Goal: Information Seeking & Learning: Learn about a topic

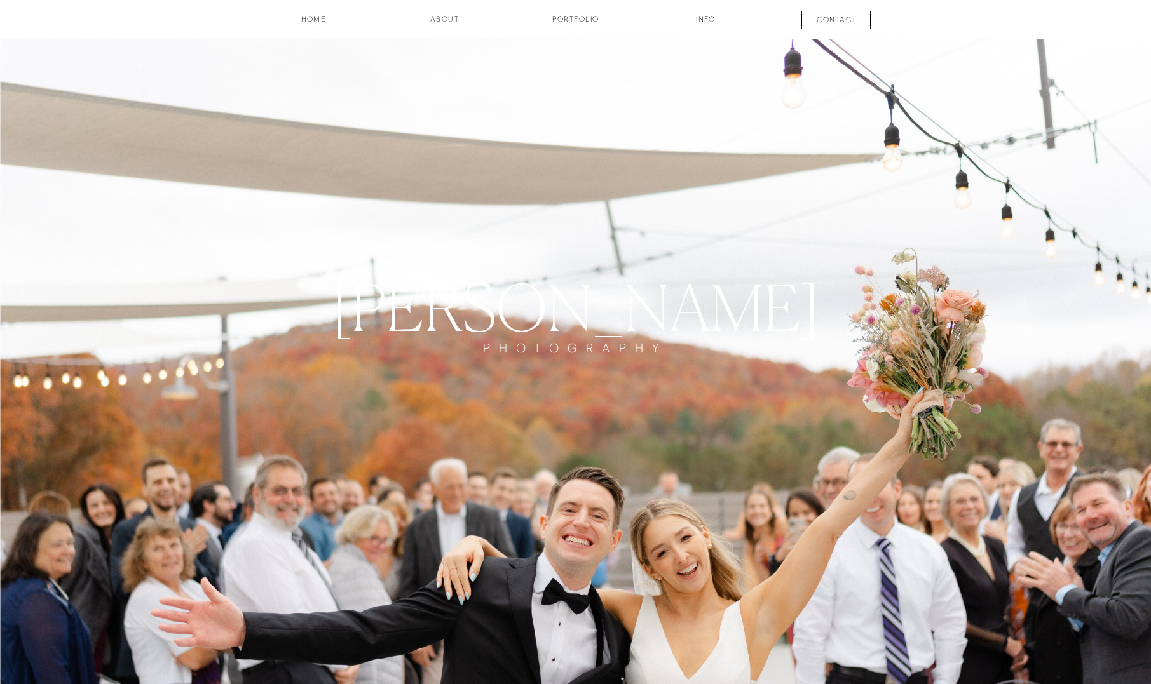
click at [711, 22] on h3 "INFO" at bounding box center [706, 24] width 64 height 22
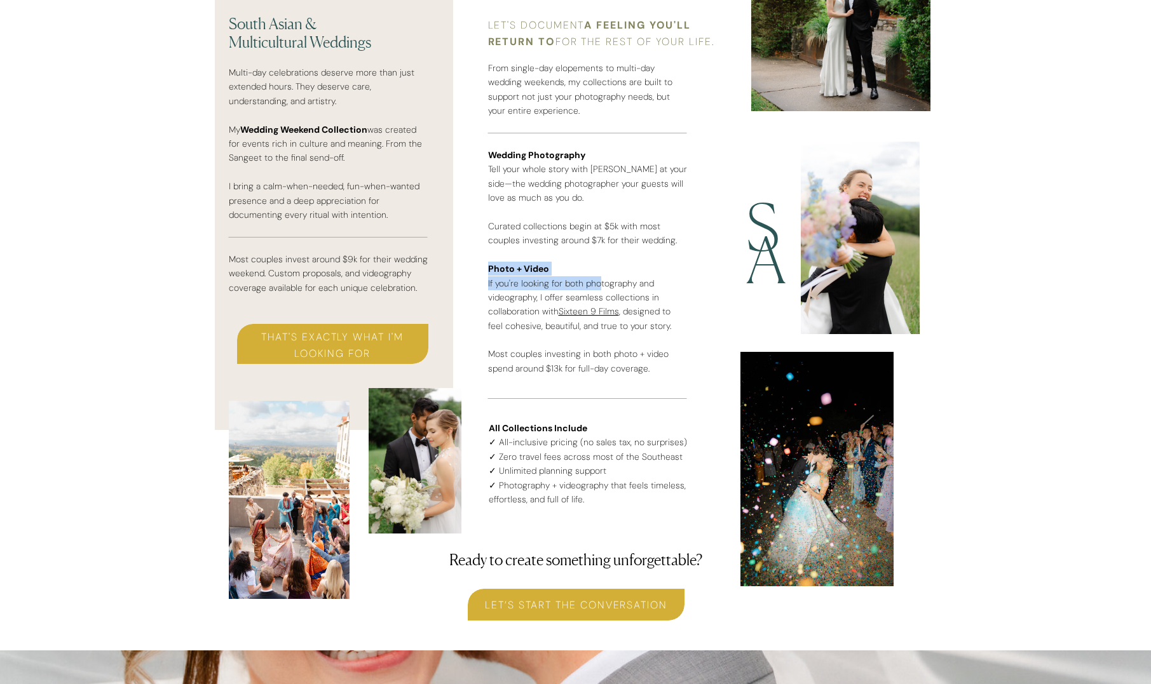
scroll to position [3285, 0]
drag, startPoint x: 597, startPoint y: 278, endPoint x: 555, endPoint y: 276, distance: 42.6
click at [555, 276] on p "Wedding Photography Tell your whole story with [PERSON_NAME] at your side—the w…" at bounding box center [587, 269] width 199 height 245
click at [553, 276] on p "Wedding Photography Tell your whole story with [PERSON_NAME] at your side—the w…" at bounding box center [587, 269] width 199 height 245
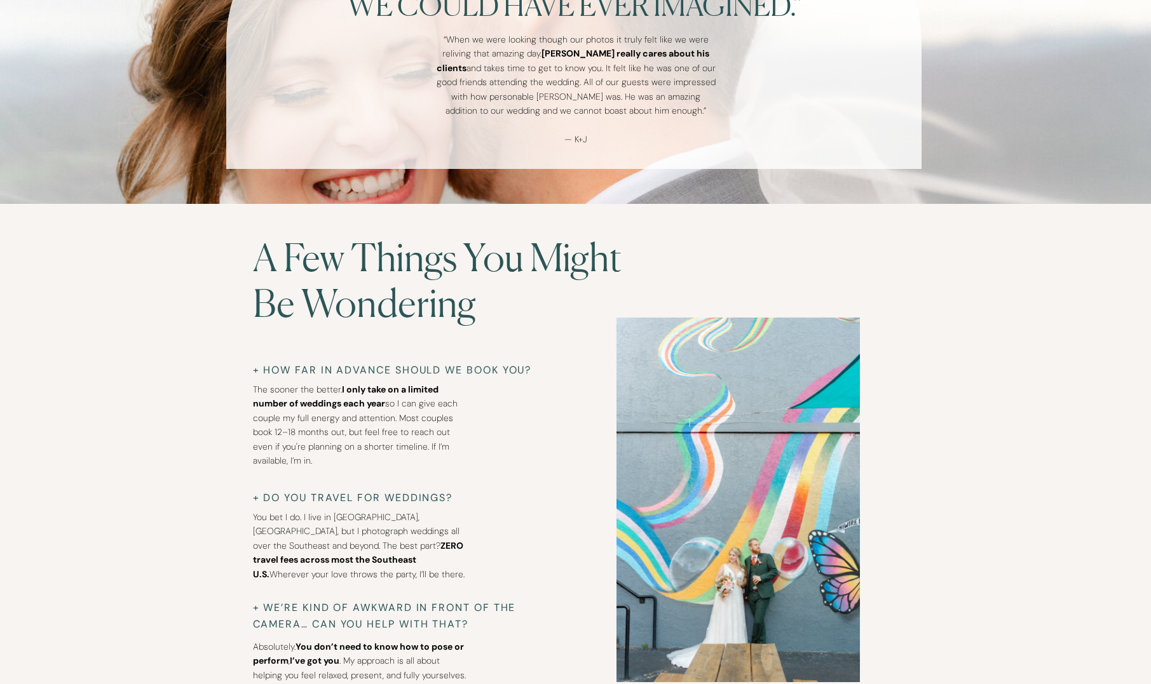
scroll to position [4200, 0]
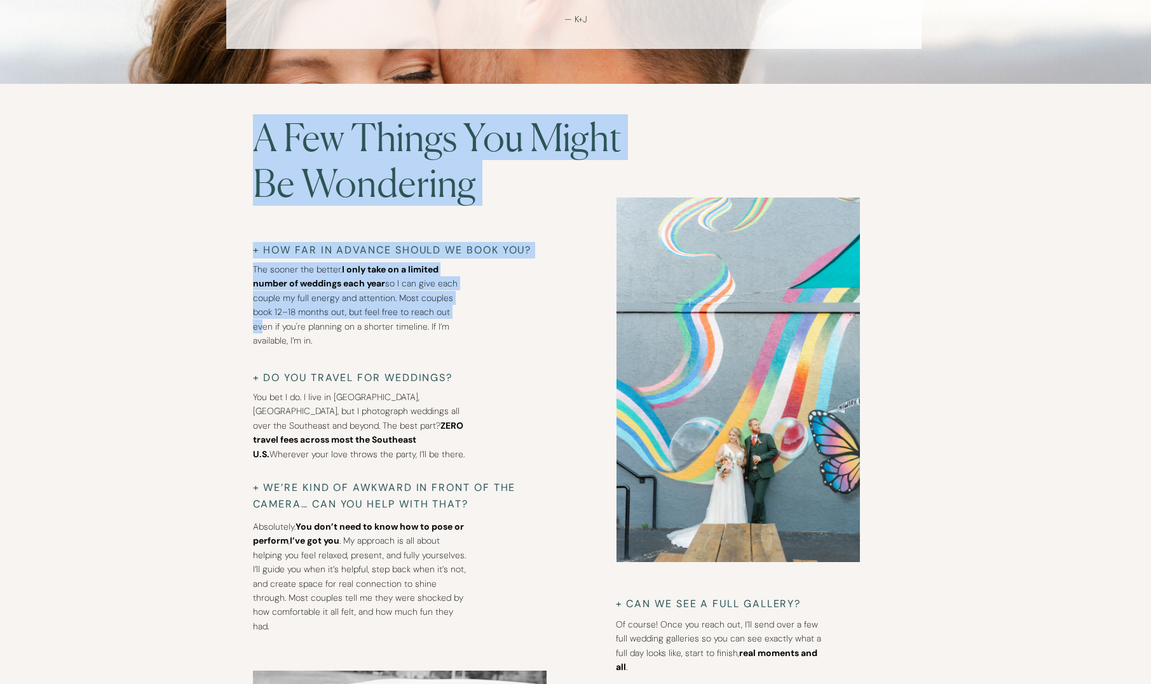
drag, startPoint x: 268, startPoint y: 262, endPoint x: 452, endPoint y: 315, distance: 192.5
click at [452, 315] on p "The sooner the better. I only take on a limited number of weddings each year so…" at bounding box center [360, 296] width 214 height 69
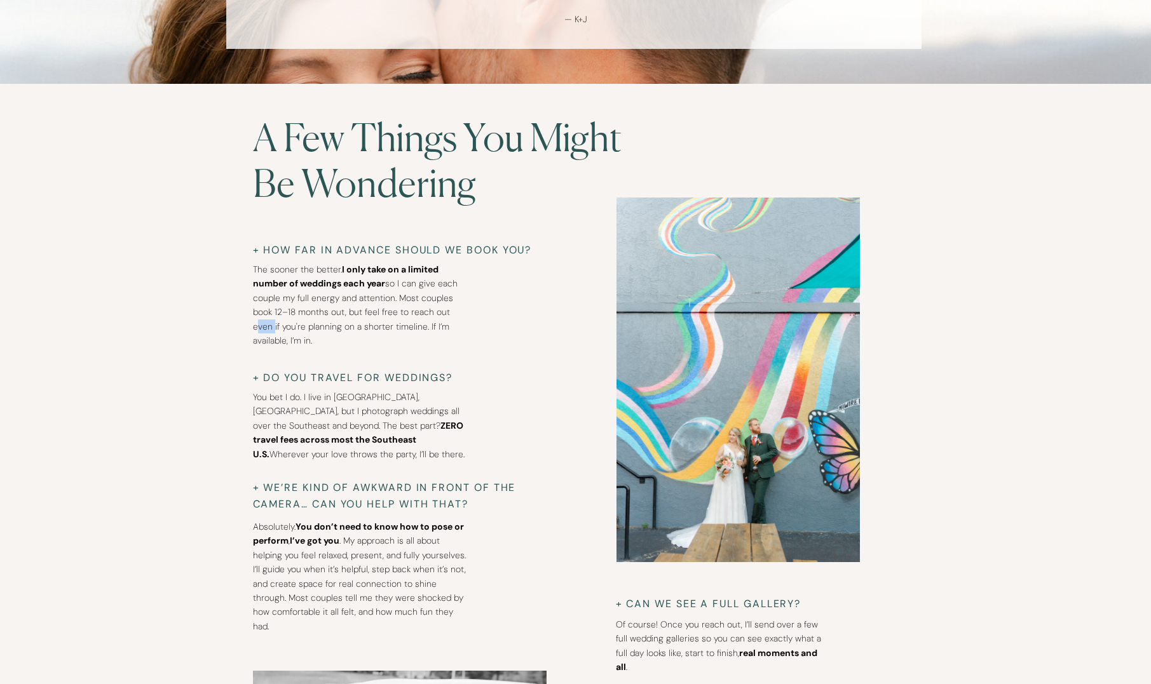
click at [452, 315] on p "The sooner the better. I only take on a limited number of weddings each year so…" at bounding box center [360, 296] width 214 height 69
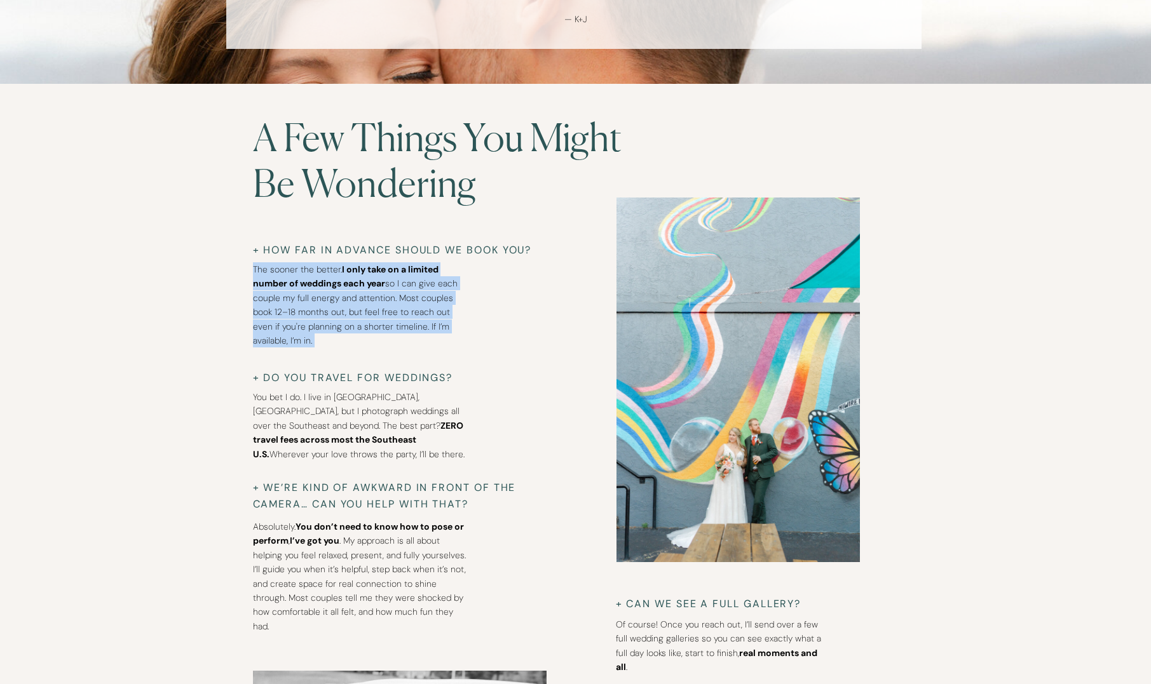
click at [452, 315] on p "The sooner the better. I only take on a limited number of weddings each year so…" at bounding box center [360, 296] width 214 height 69
click at [459, 324] on p "The sooner the better. I only take on a limited number of weddings each year so…" at bounding box center [360, 296] width 214 height 69
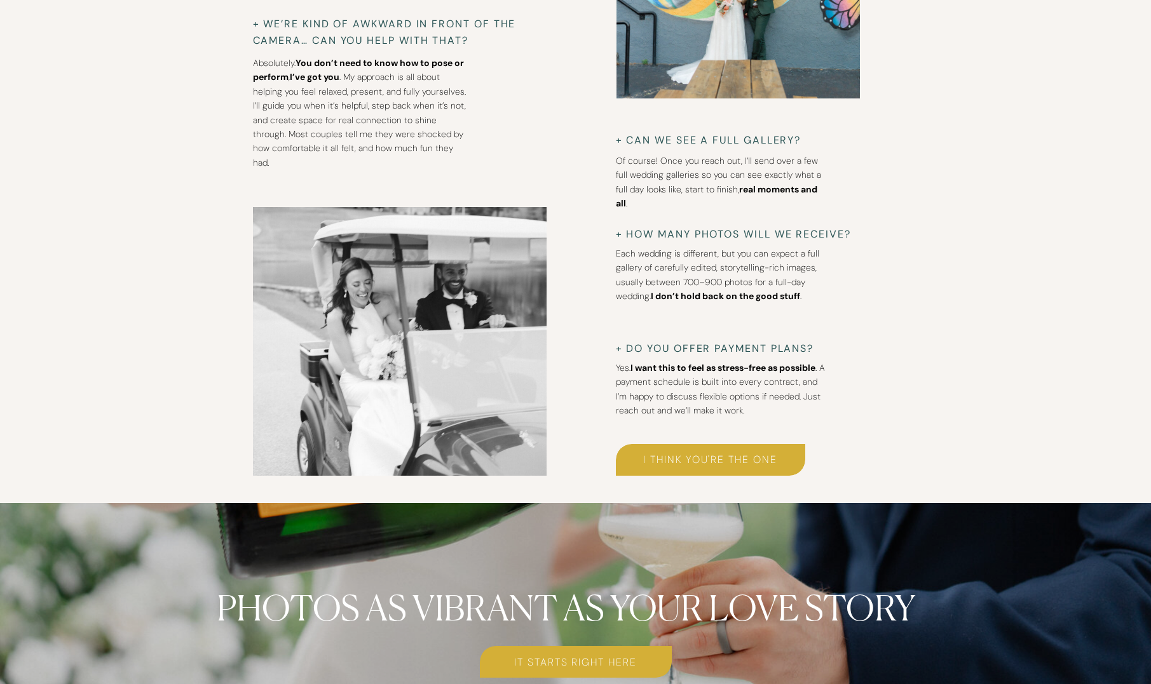
scroll to position [4663, 0]
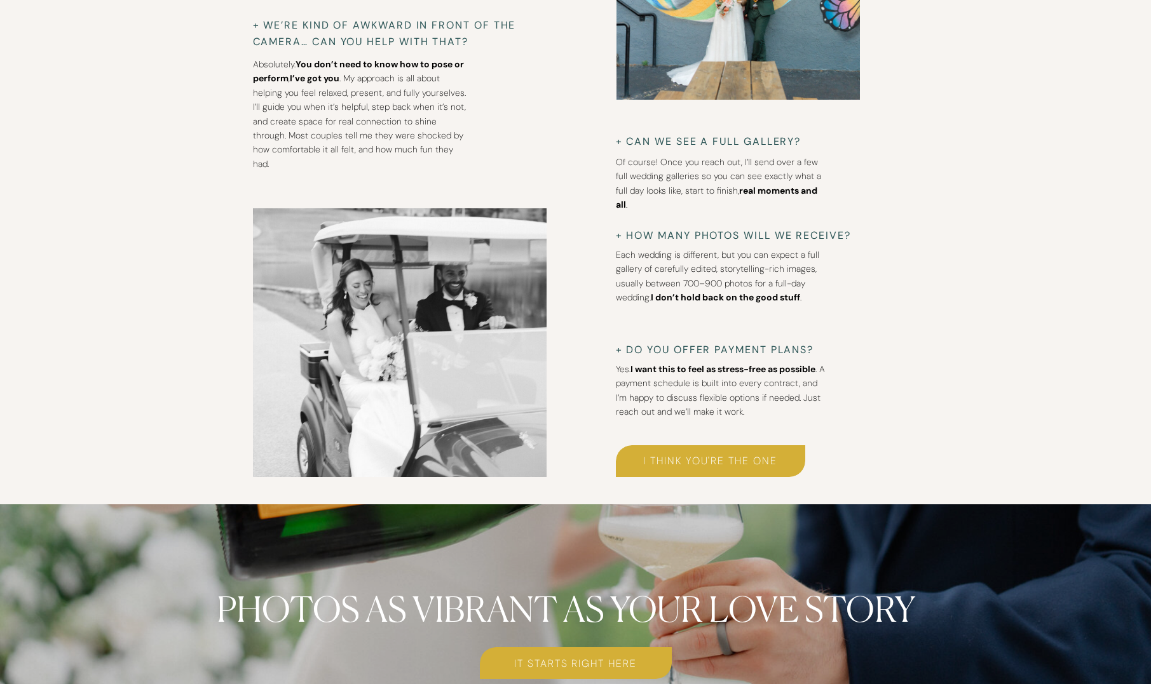
click at [713, 294] on b "I don’t hold back on the good stuff" at bounding box center [725, 297] width 149 height 11
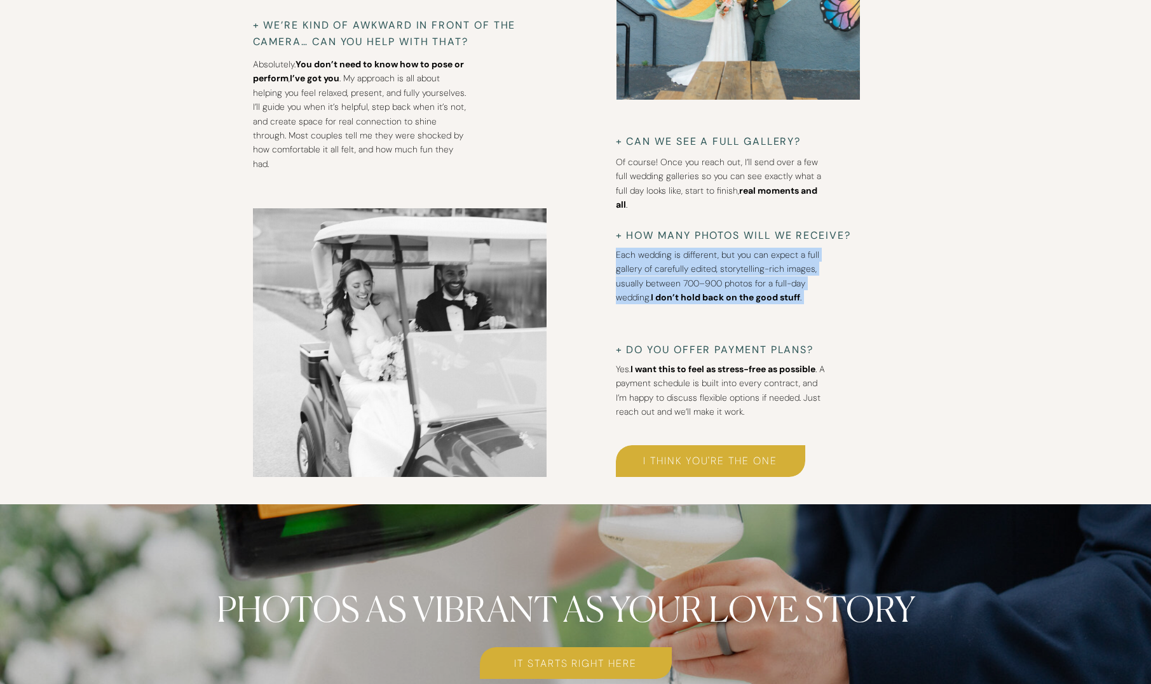
click at [713, 294] on b "I don’t hold back on the good stuff" at bounding box center [725, 297] width 149 height 11
click at [735, 293] on b "I don’t hold back on the good stuff" at bounding box center [725, 297] width 149 height 11
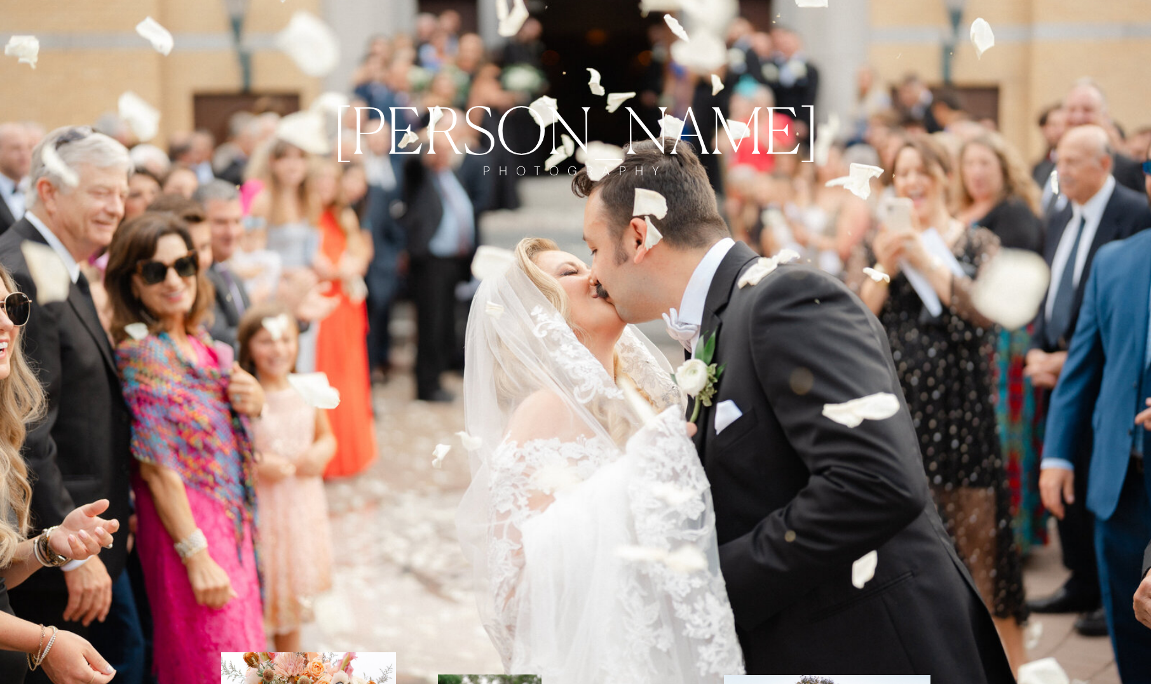
scroll to position [0, 0]
